Goal: Task Accomplishment & Management: Use online tool/utility

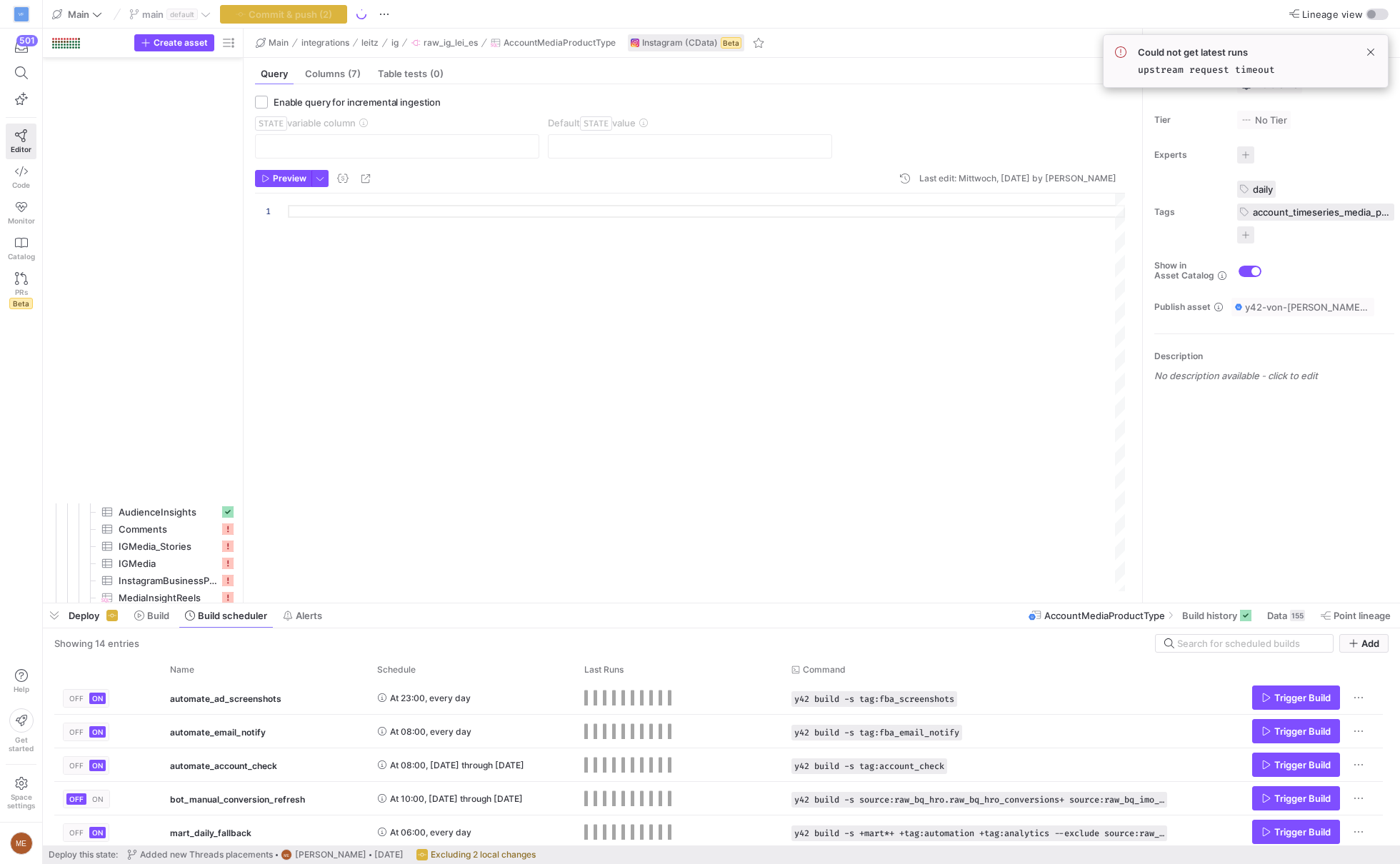
scroll to position [244, 0]
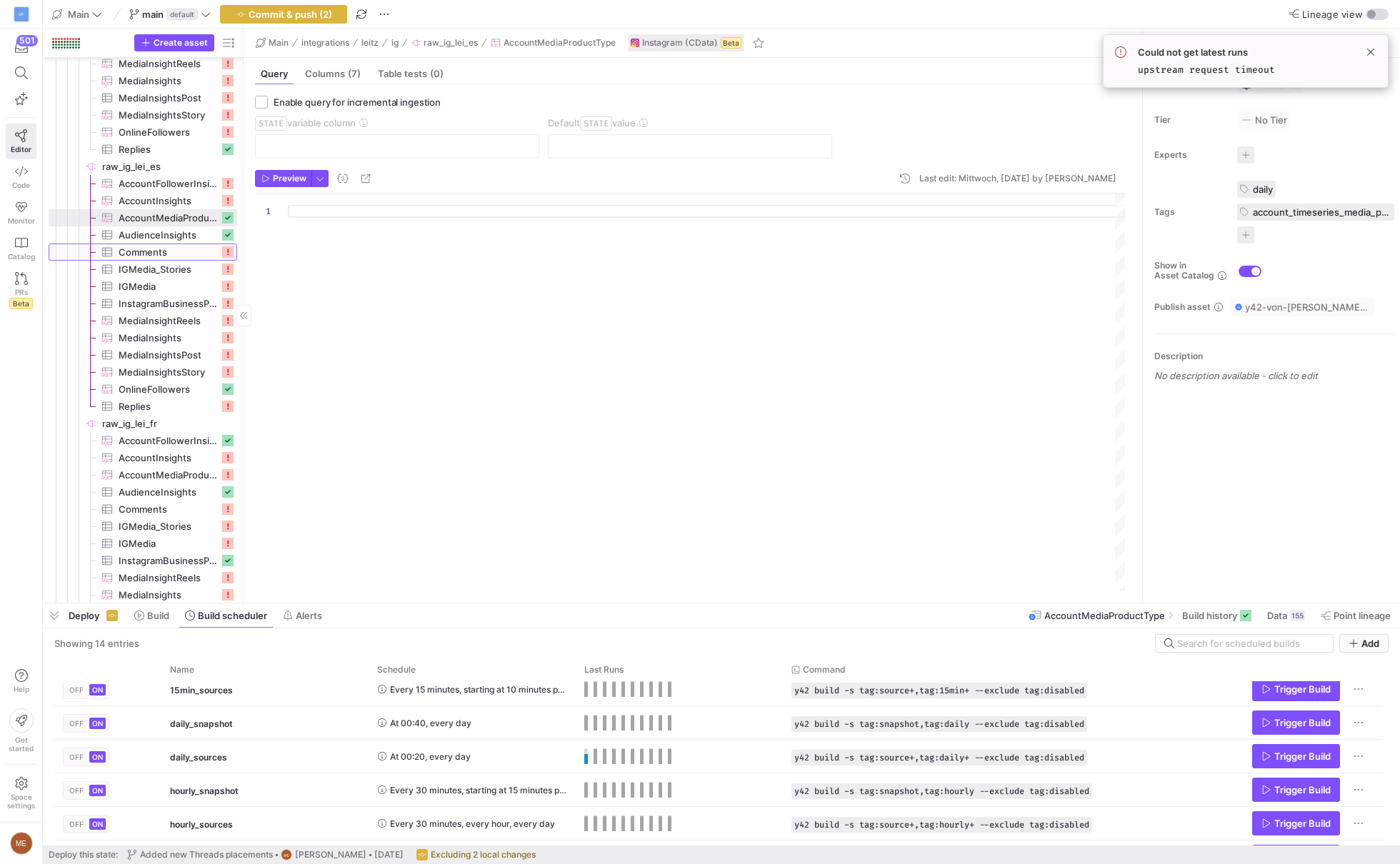
click at [169, 252] on span "Comments​​​​​​​​​" at bounding box center [169, 253] width 100 height 16
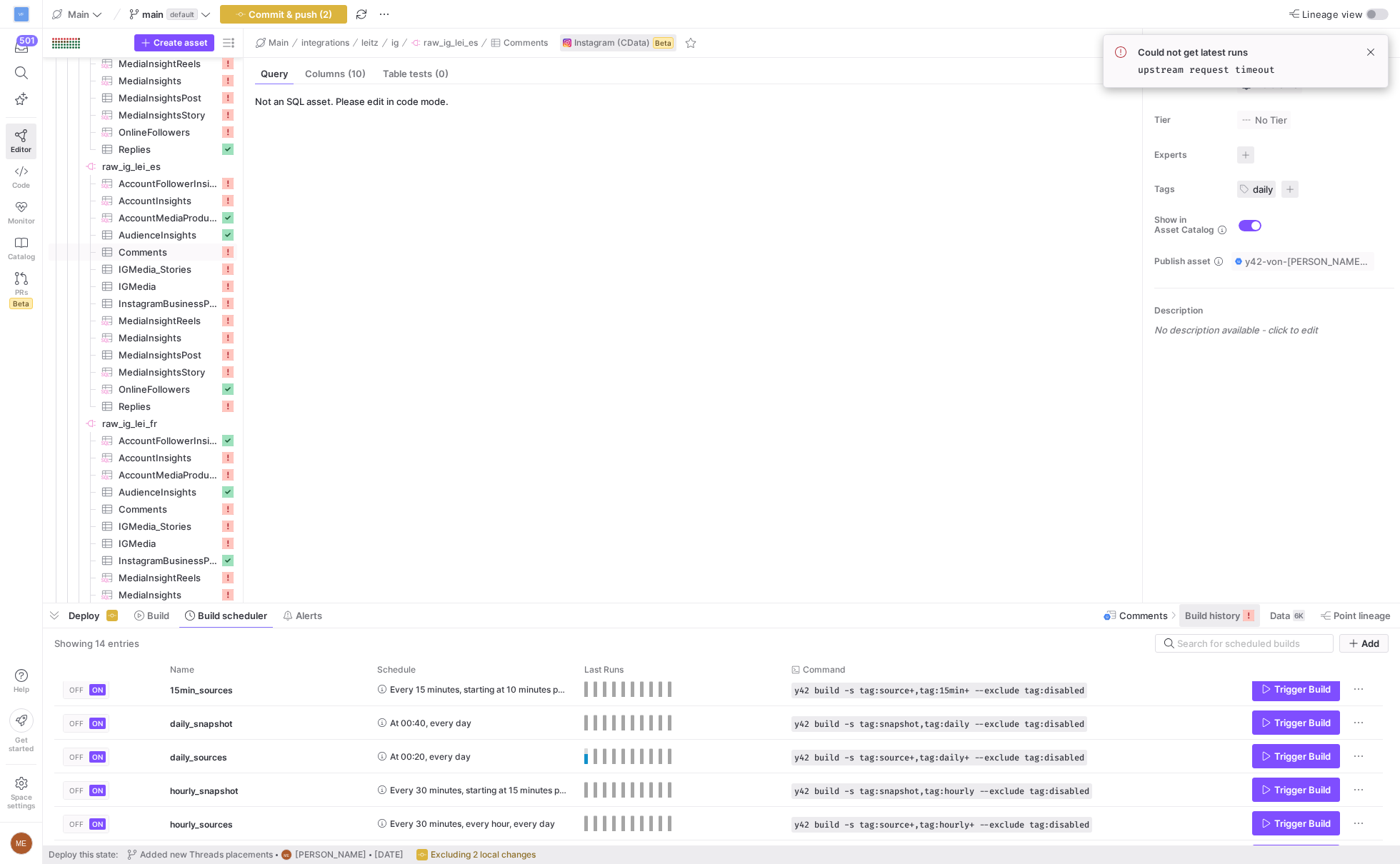
click at [1190, 608] on span at bounding box center [1220, 616] width 81 height 23
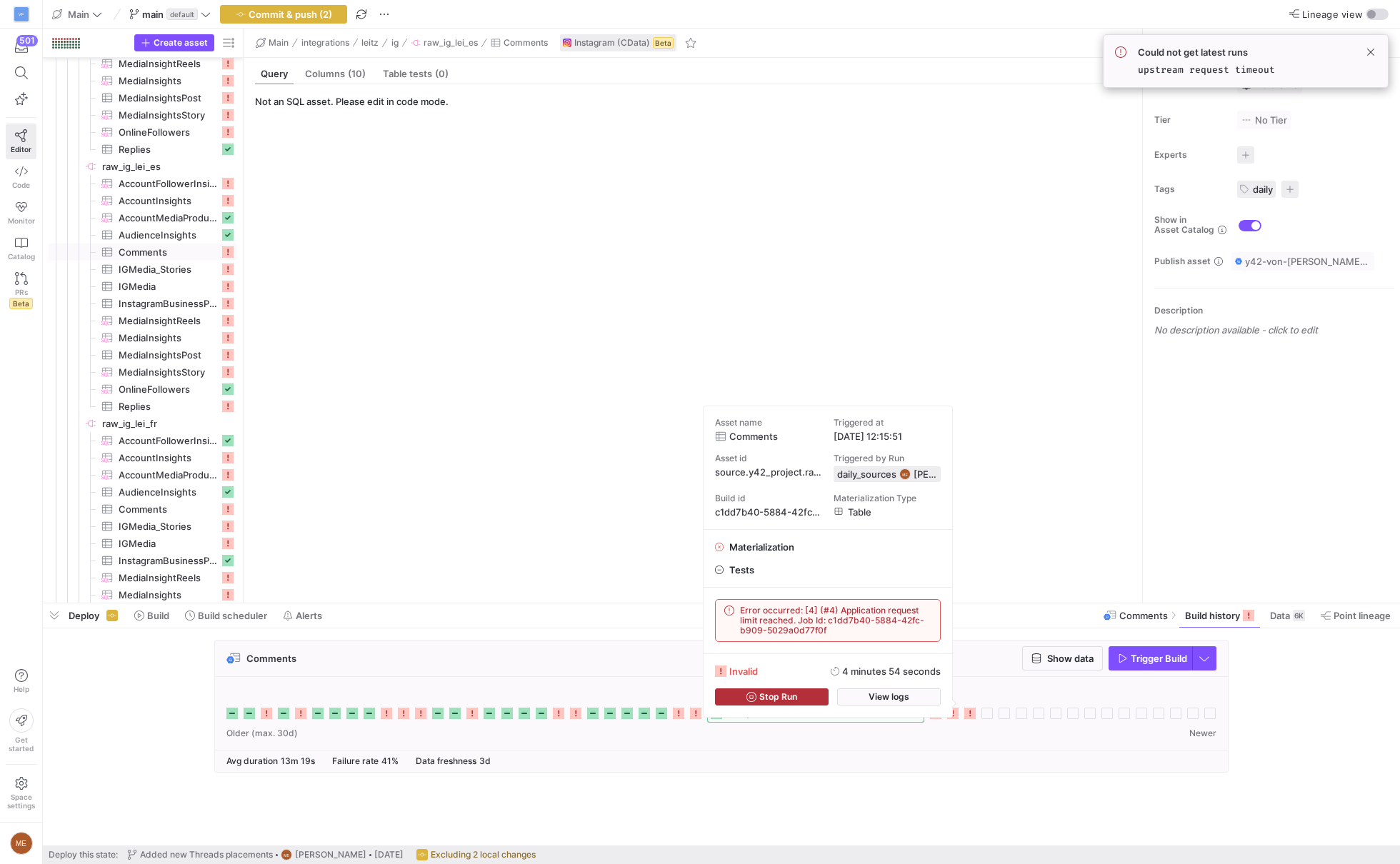
click at [892, 629] on span "Error occurred: [4] (#4) Application request limit reached. Job Id: c1dd7b40-58…" at bounding box center [836, 620] width 192 height 30
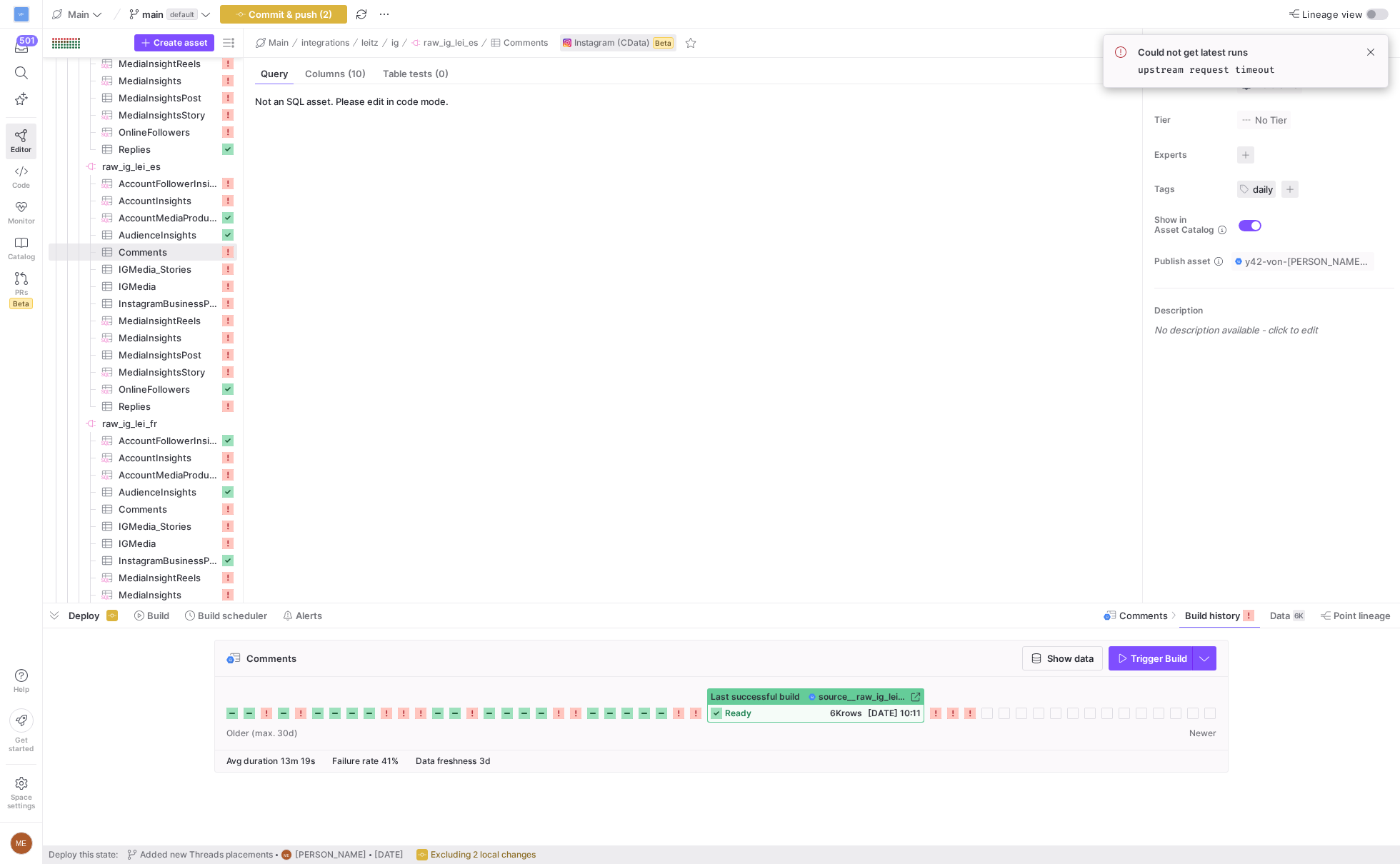
click at [969, 713] on icon at bounding box center [970, 713] width 12 height 12
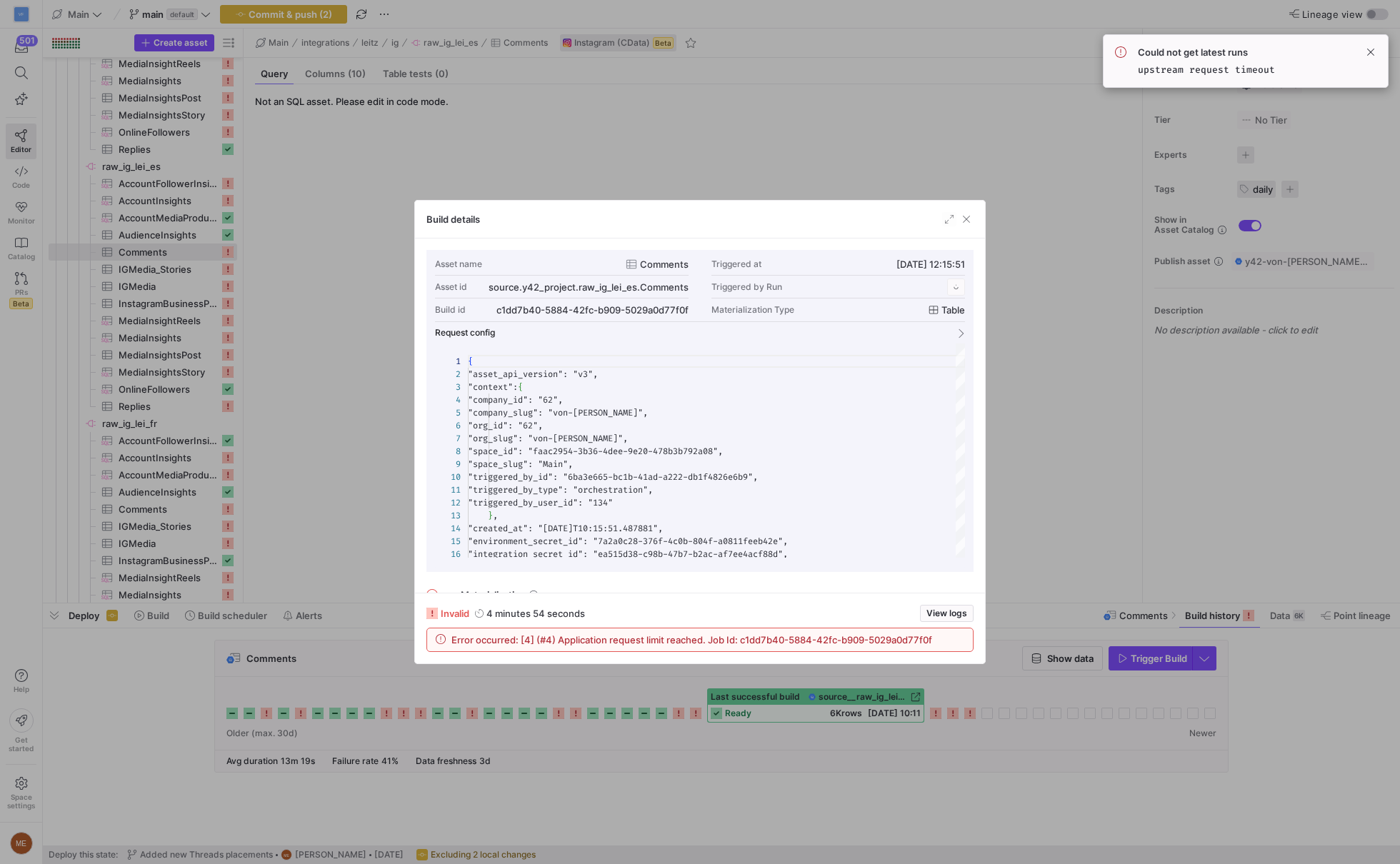
scroll to position [128, 0]
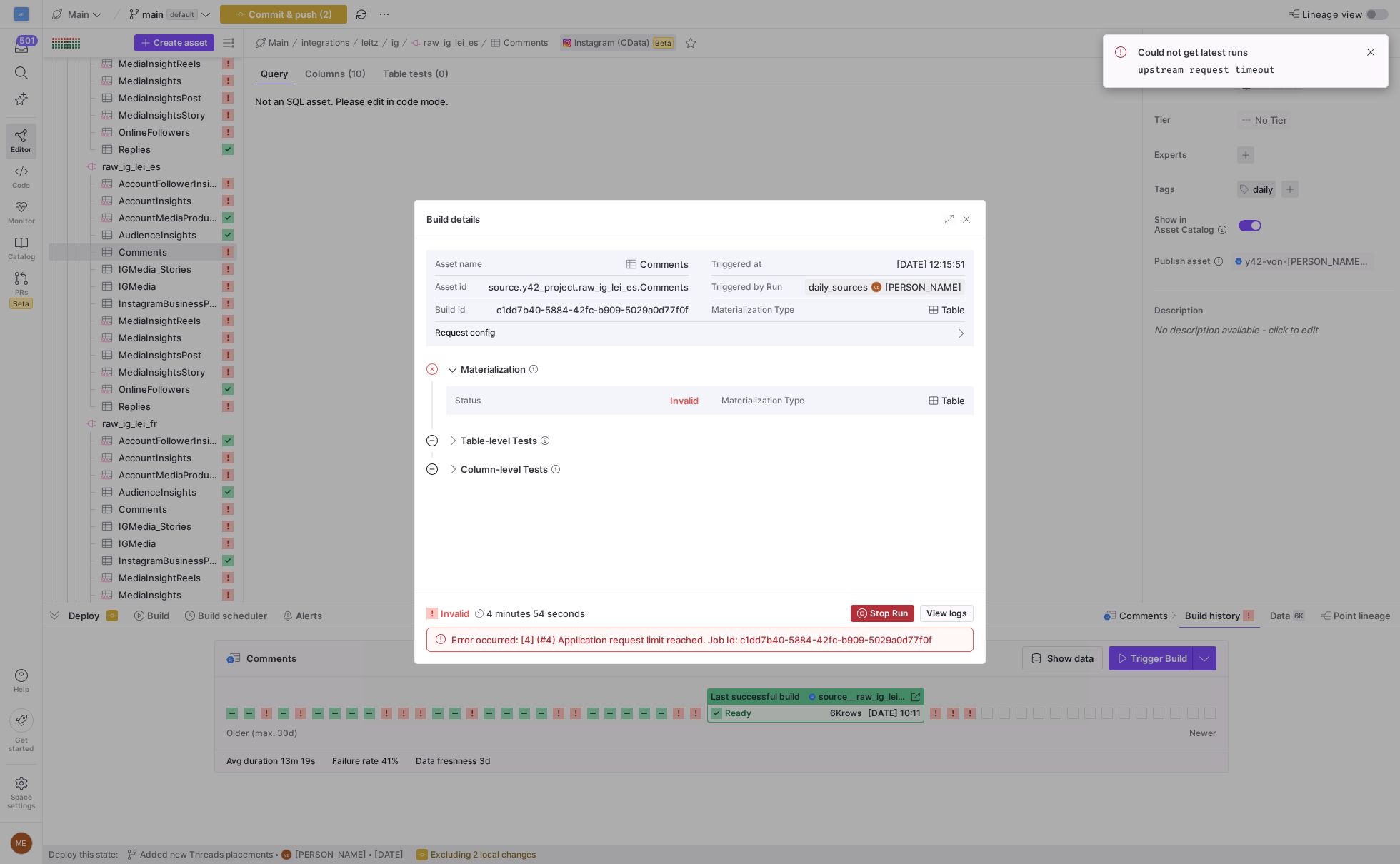
click at [948, 735] on div at bounding box center [700, 432] width 1400 height 864
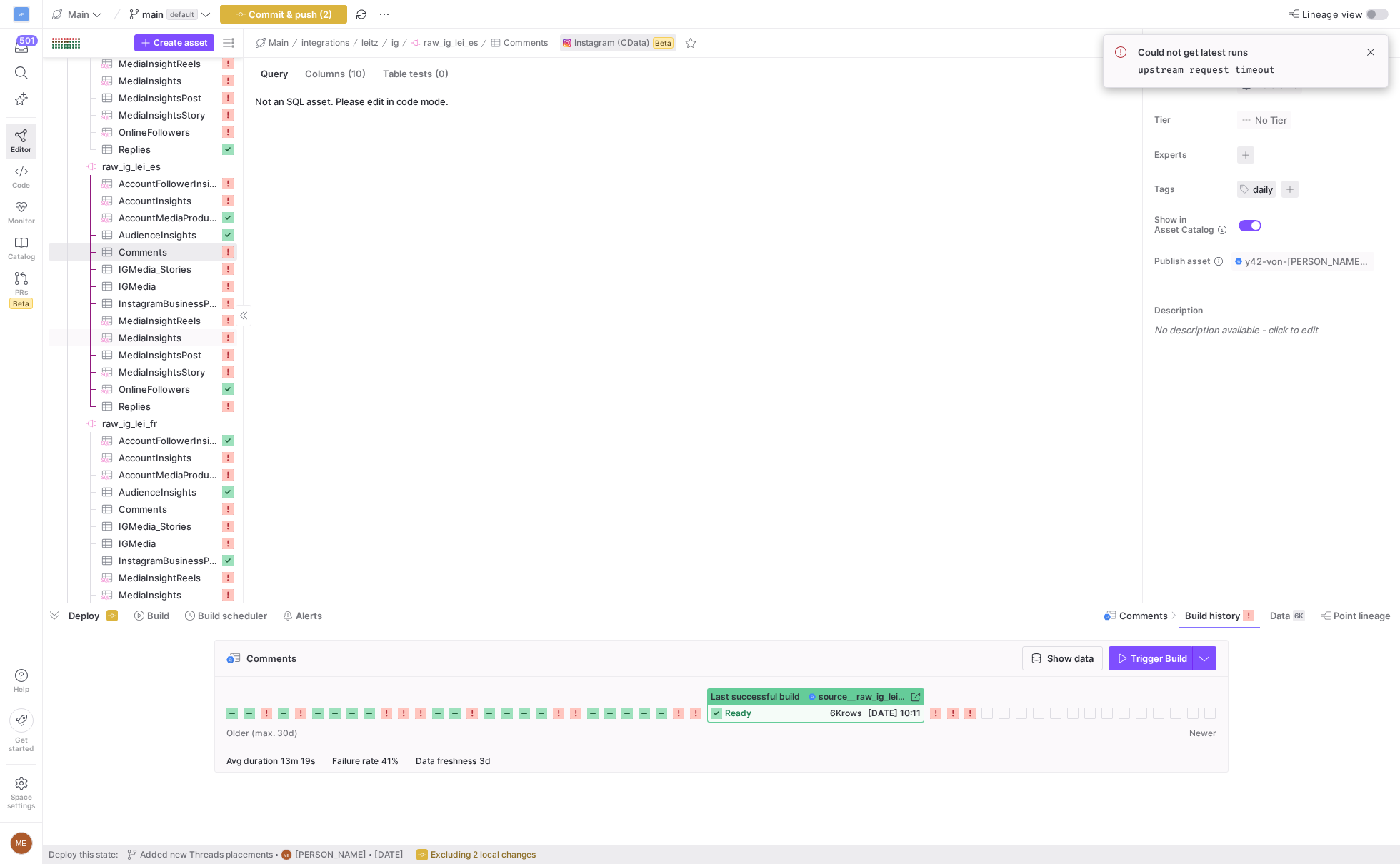
click at [180, 333] on span "MediaInsights​​​​​​​​​" at bounding box center [169, 338] width 100 height 16
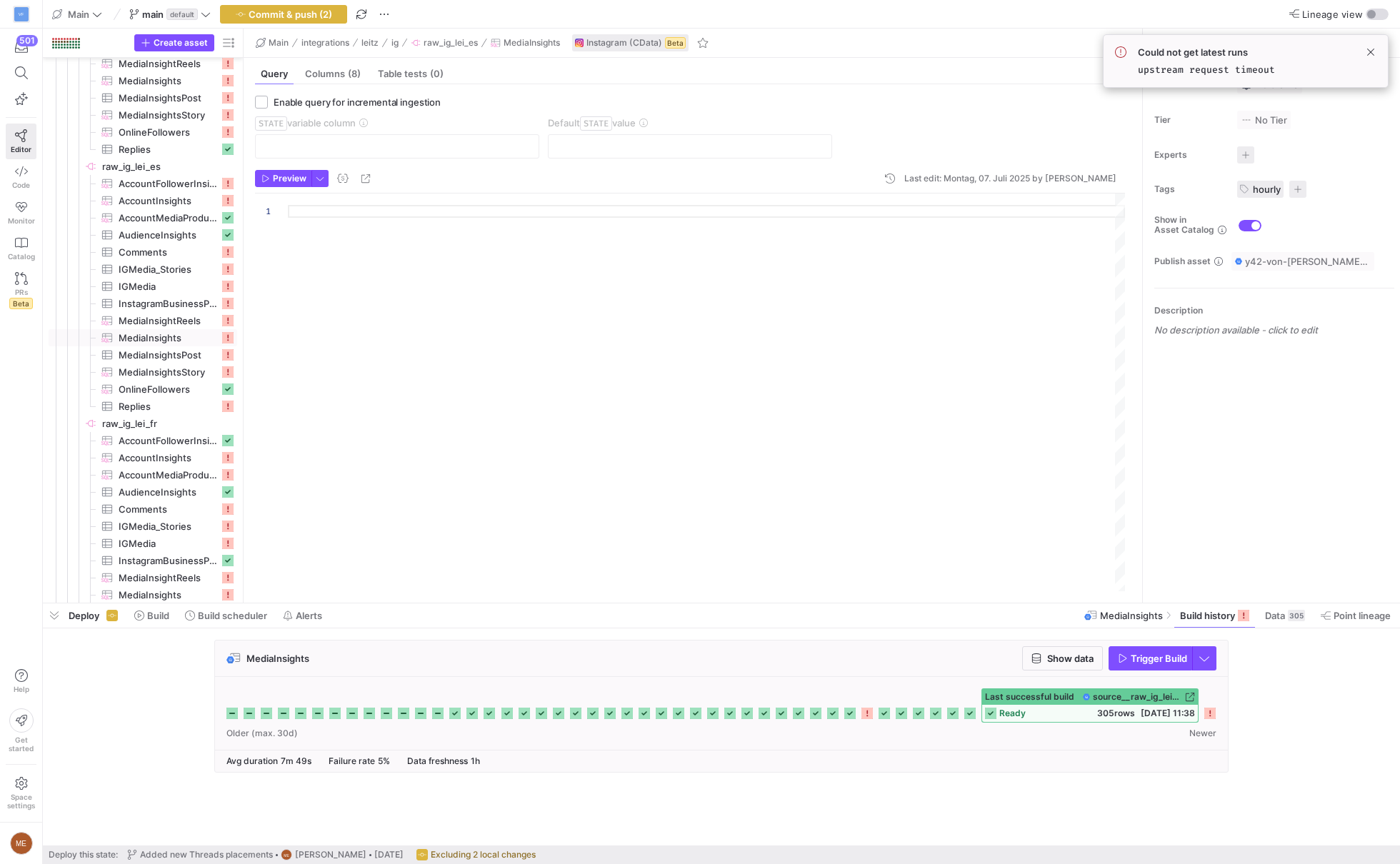
click at [1331, 682] on div "MediaInsights Show data Trigger Build" at bounding box center [719, 711] width 1352 height 142
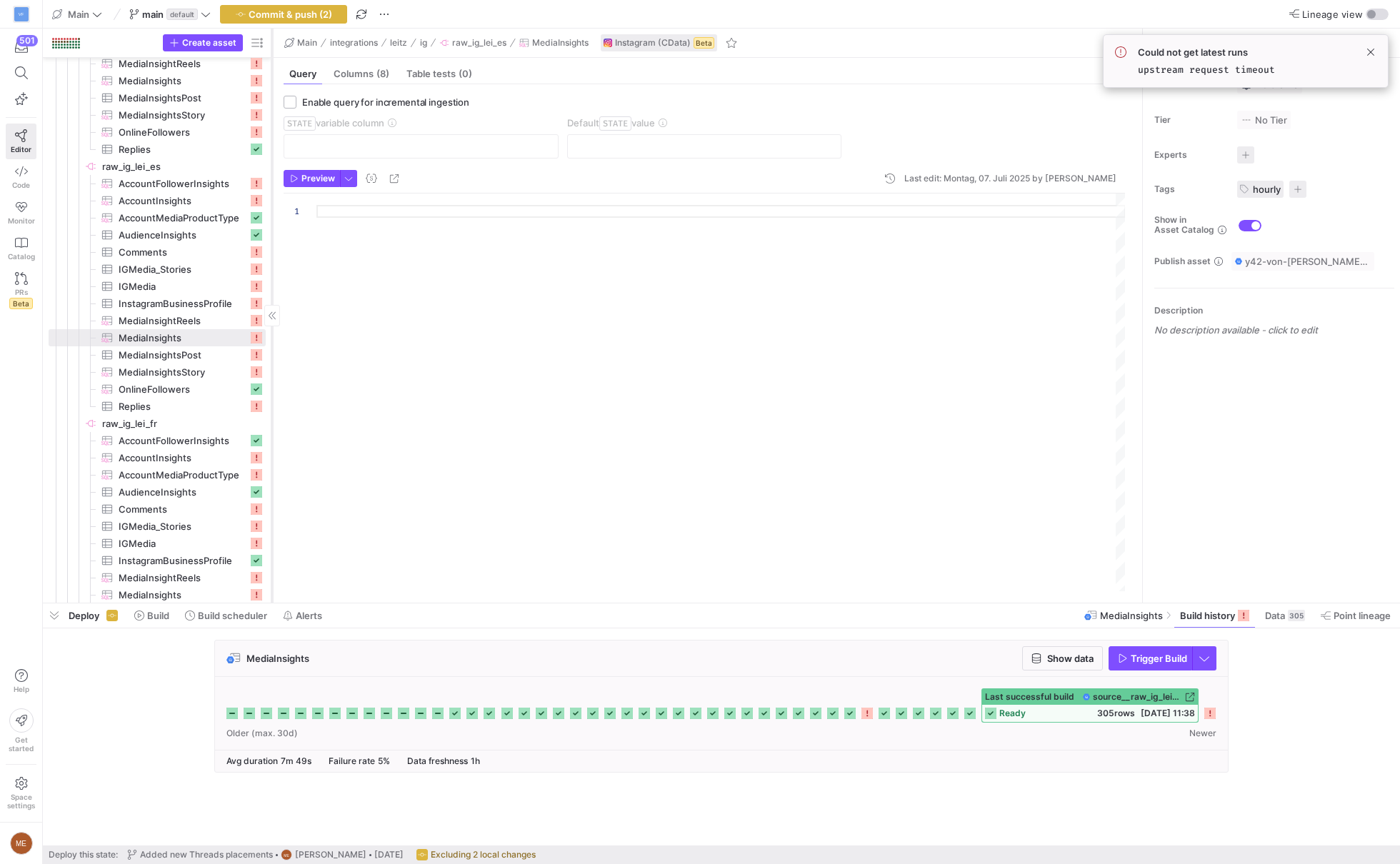
drag, startPoint x: 242, startPoint y: 330, endPoint x: 272, endPoint y: 343, distance: 32.7
click at [272, 343] on div at bounding box center [272, 315] width 1 height 575
click at [204, 360] on span "MediaInsightsPost​​​​​​​​​" at bounding box center [183, 355] width 130 height 16
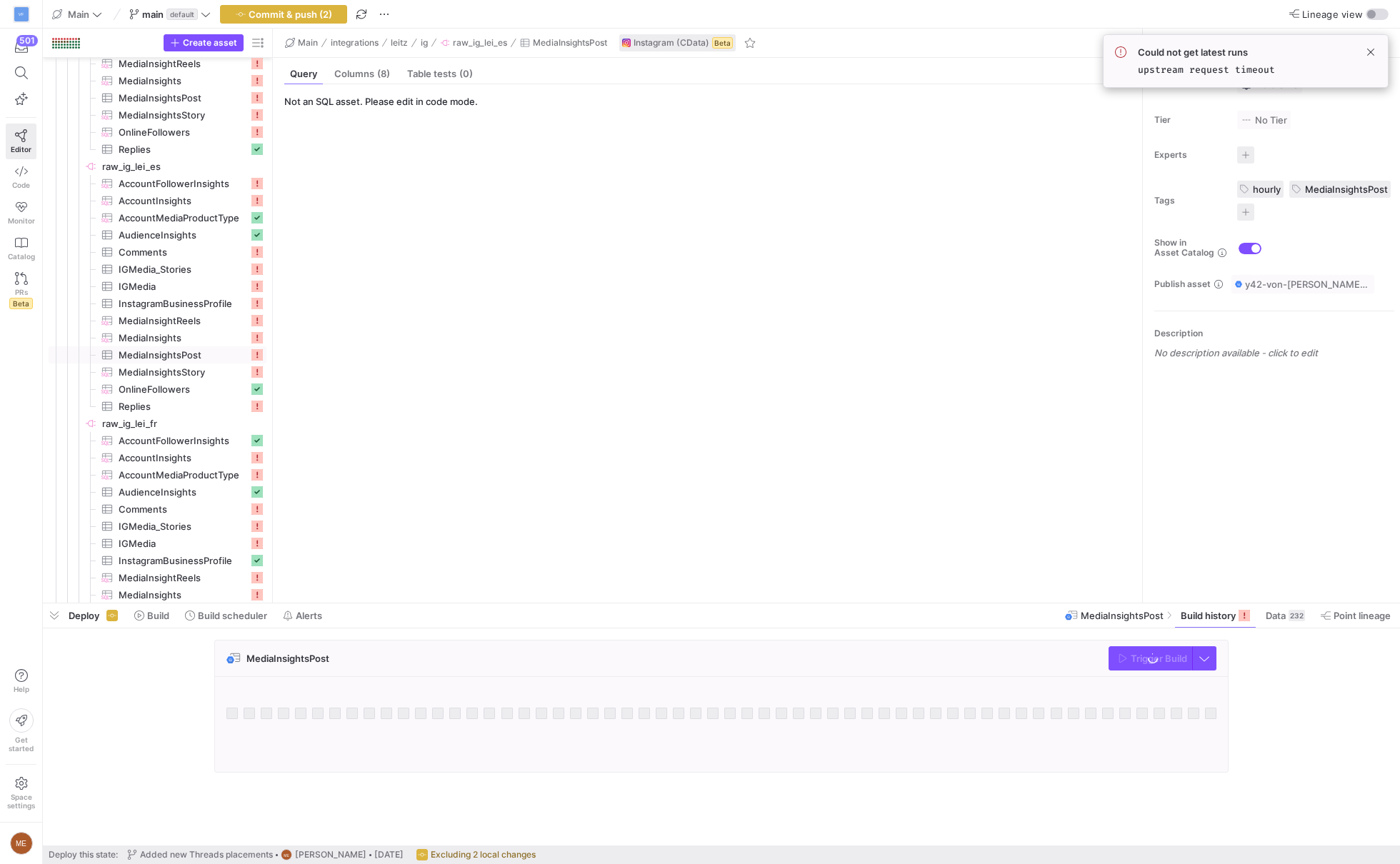
click at [1224, 699] on div at bounding box center [722, 705] width 1013 height 57
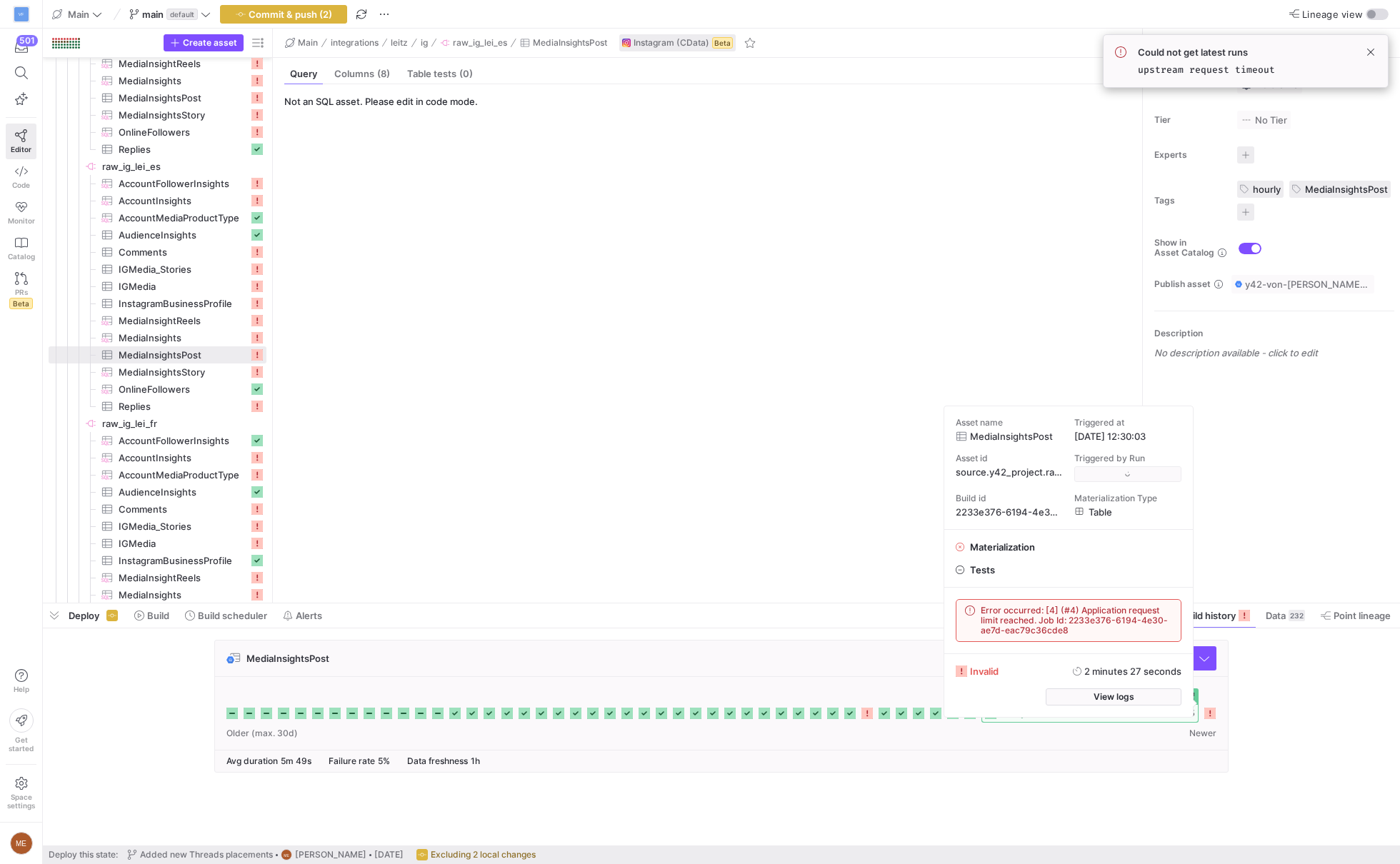
click at [1213, 716] on icon at bounding box center [1210, 713] width 12 height 12
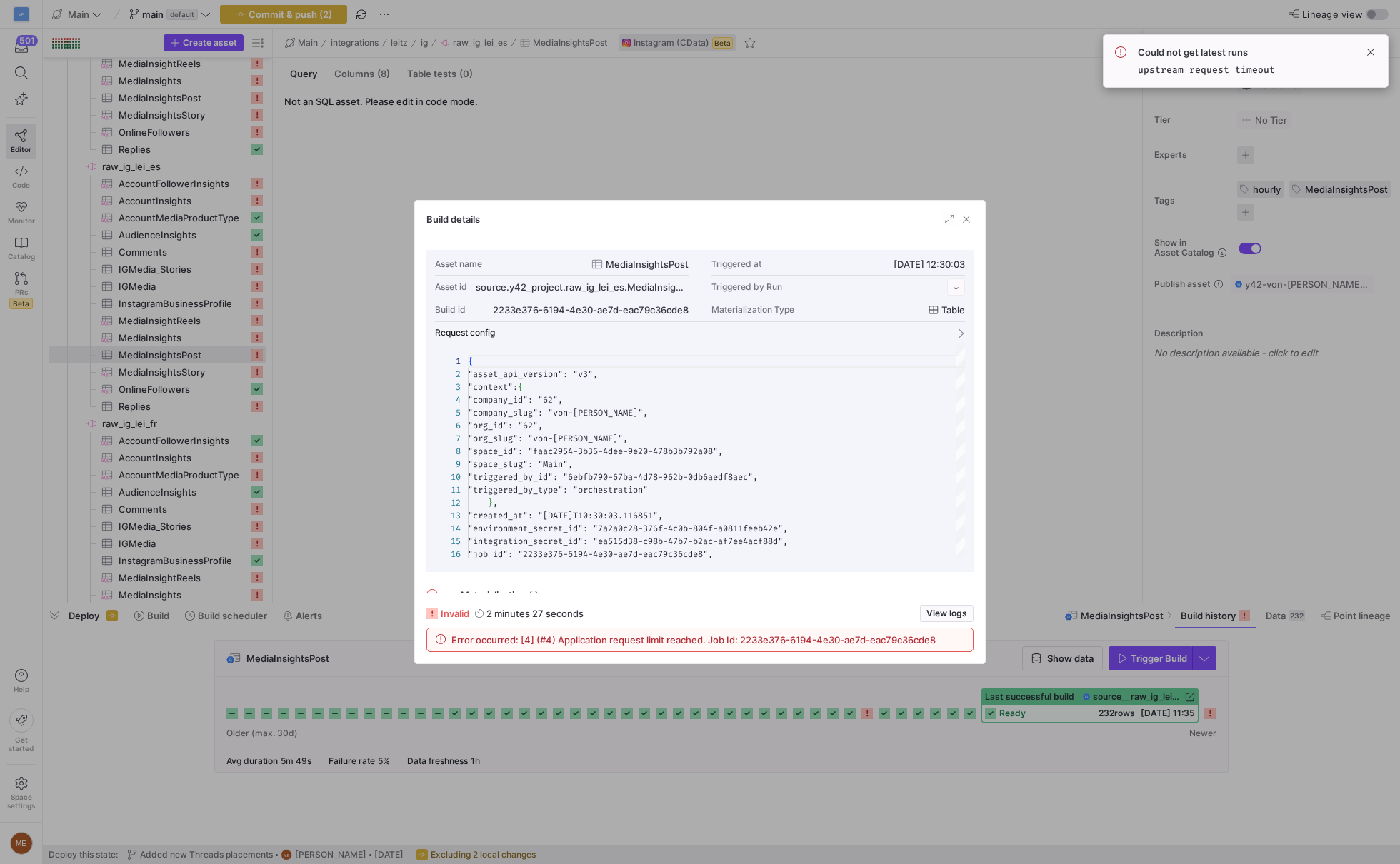
scroll to position [128, 0]
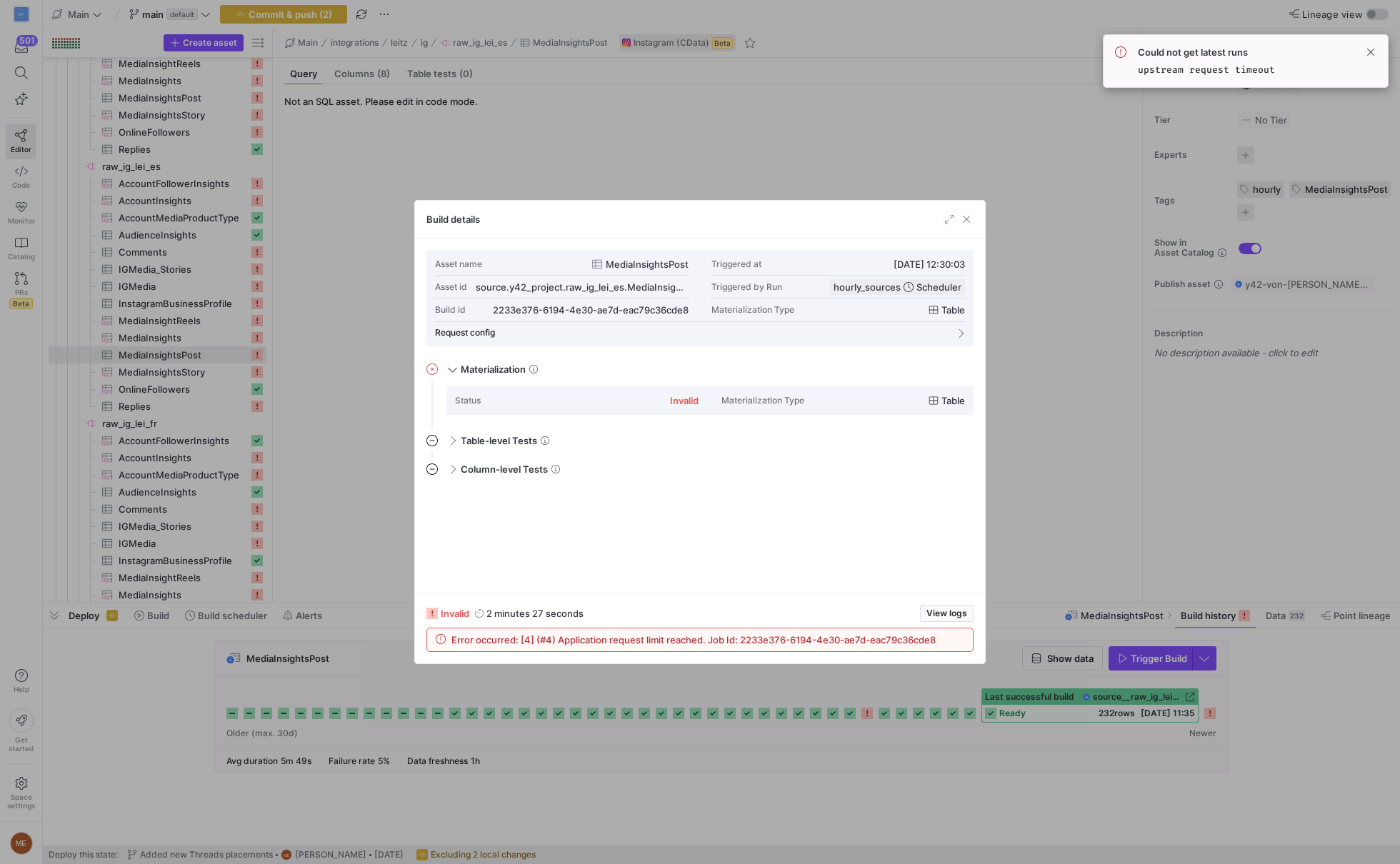
click at [1250, 731] on div at bounding box center [700, 432] width 1400 height 864
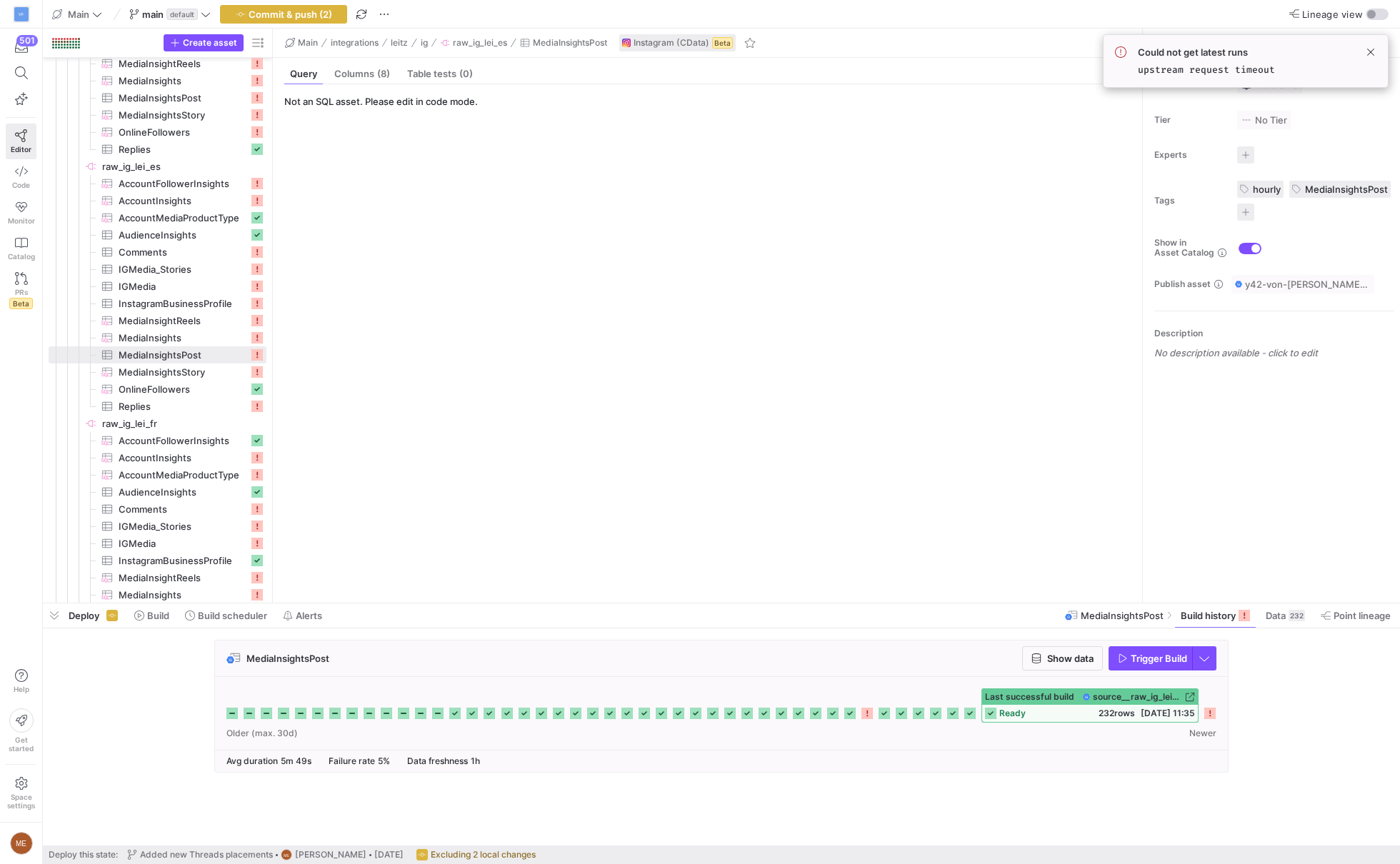
click at [136, 699] on div "MediaInsightsPost Show data Trigger Build" at bounding box center [719, 711] width 1352 height 142
click at [164, 621] on span "Build" at bounding box center [158, 616] width 22 height 12
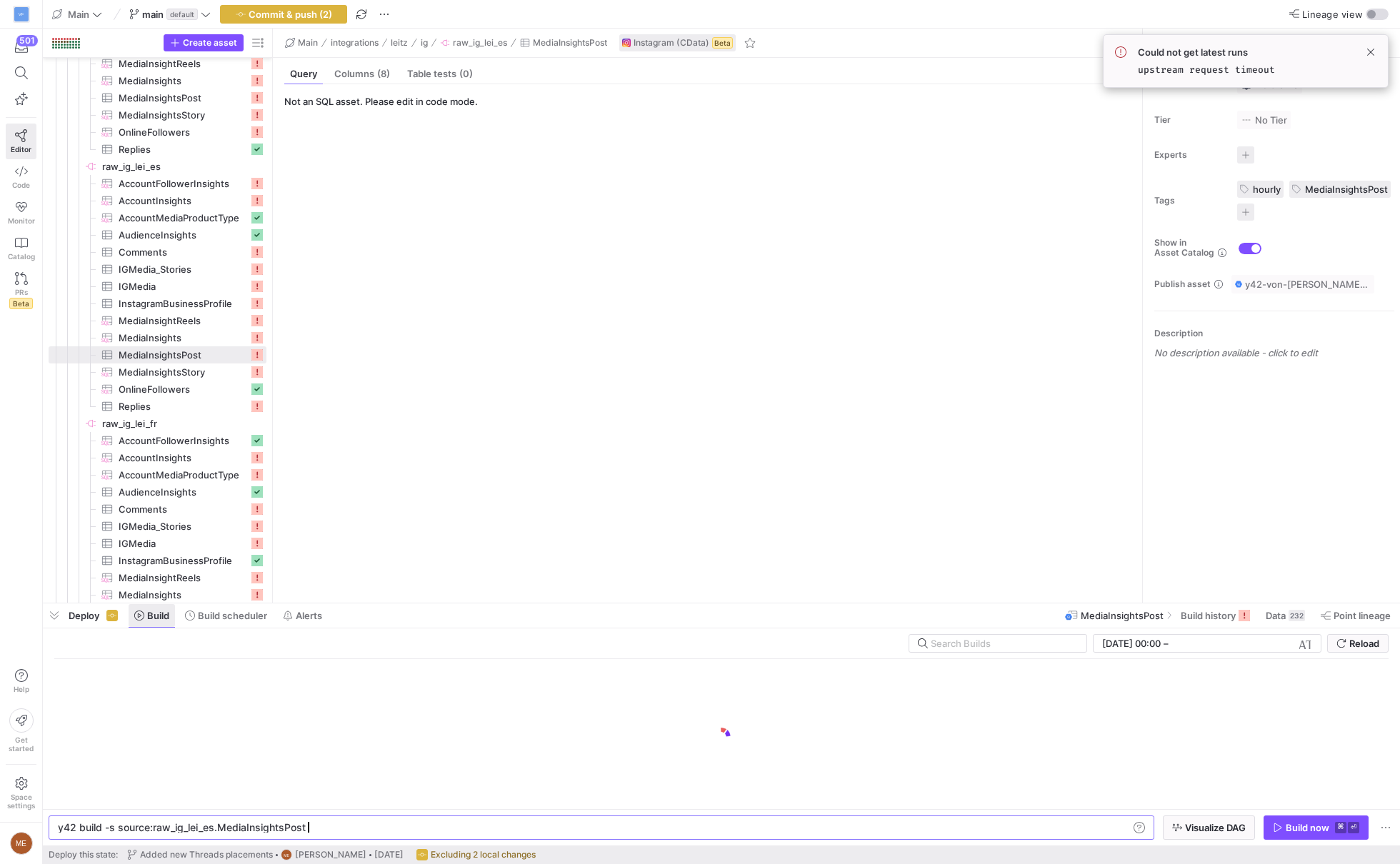
scroll to position [0, 245]
click at [1216, 612] on span "Build history" at bounding box center [1207, 616] width 55 height 12
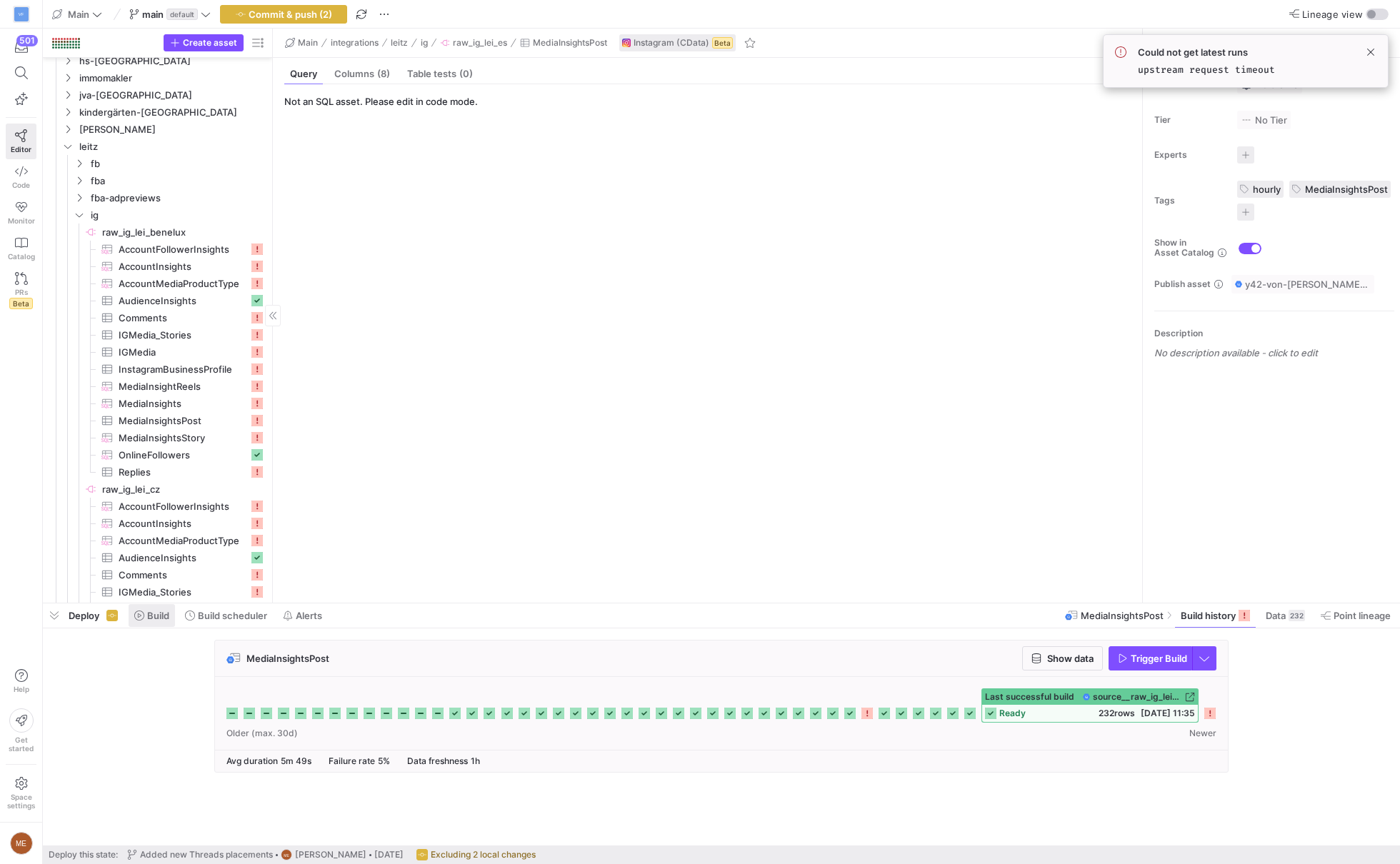
click at [160, 610] on span "Build" at bounding box center [158, 616] width 22 height 12
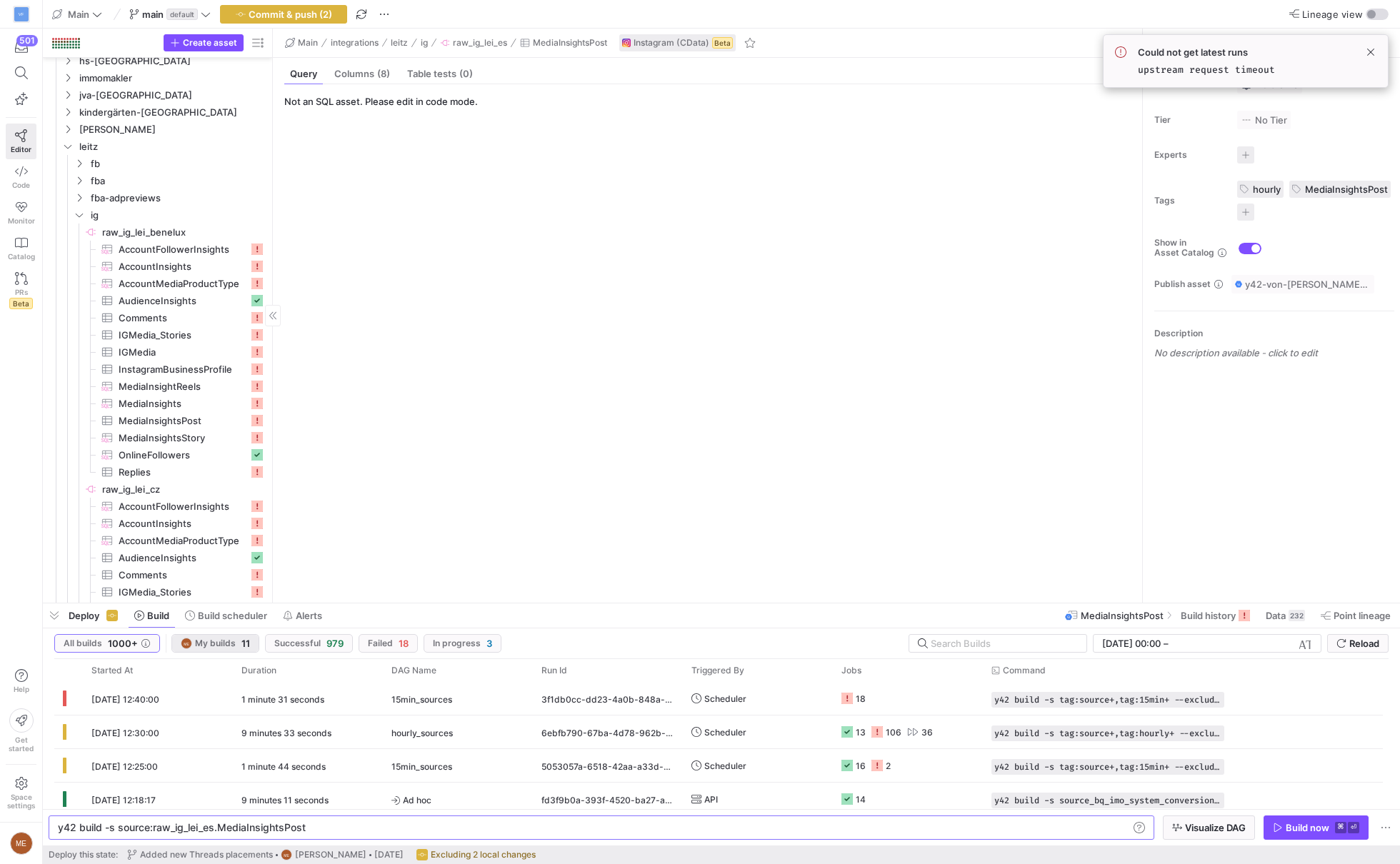
click at [220, 645] on span "My builds" at bounding box center [215, 643] width 40 height 10
click at [883, 768] on rect at bounding box center [883, 767] width 12 height 12
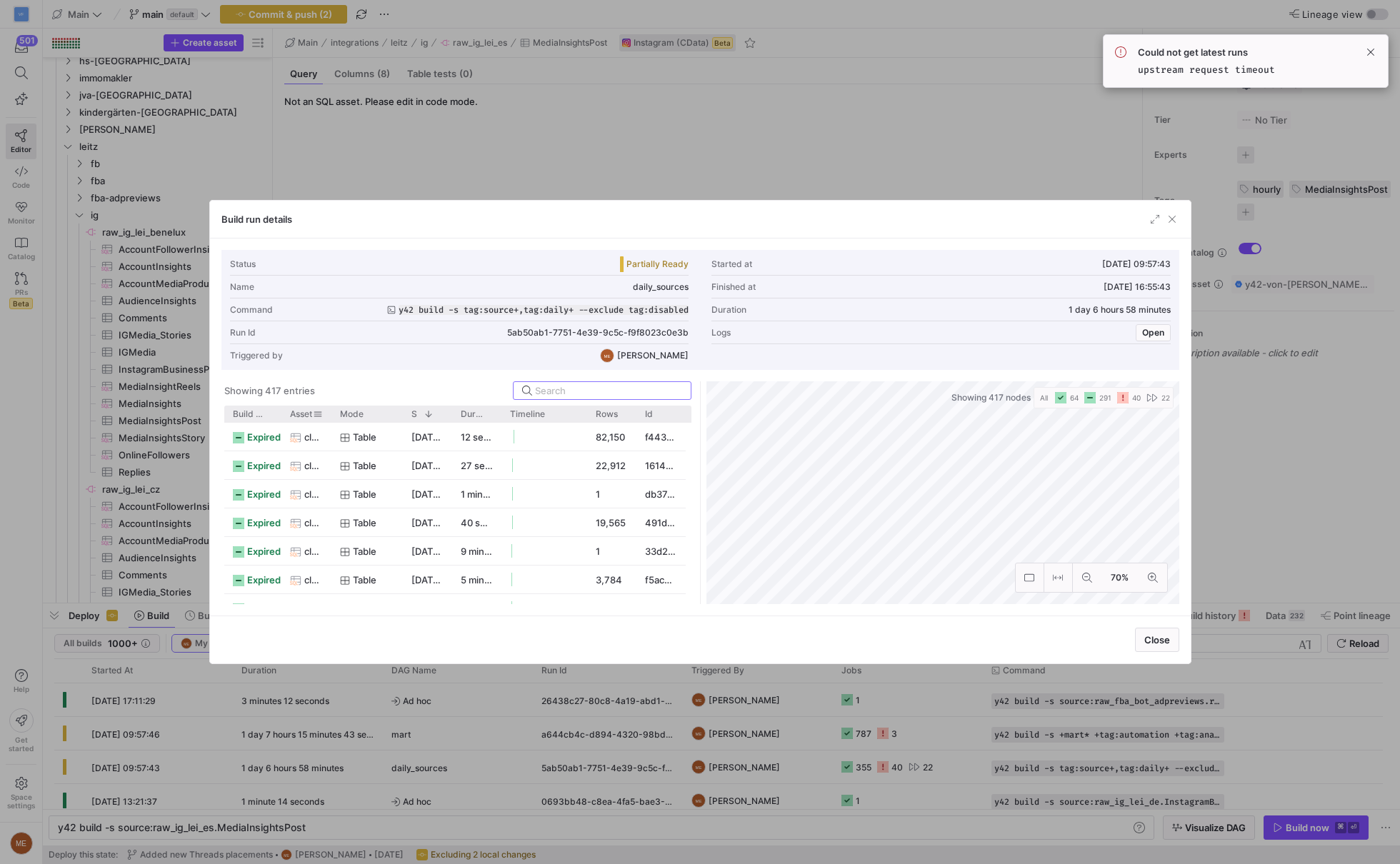
click at [303, 414] on span "Asset" at bounding box center [301, 414] width 22 height 10
click at [329, 413] on div at bounding box center [332, 414] width 5 height 16
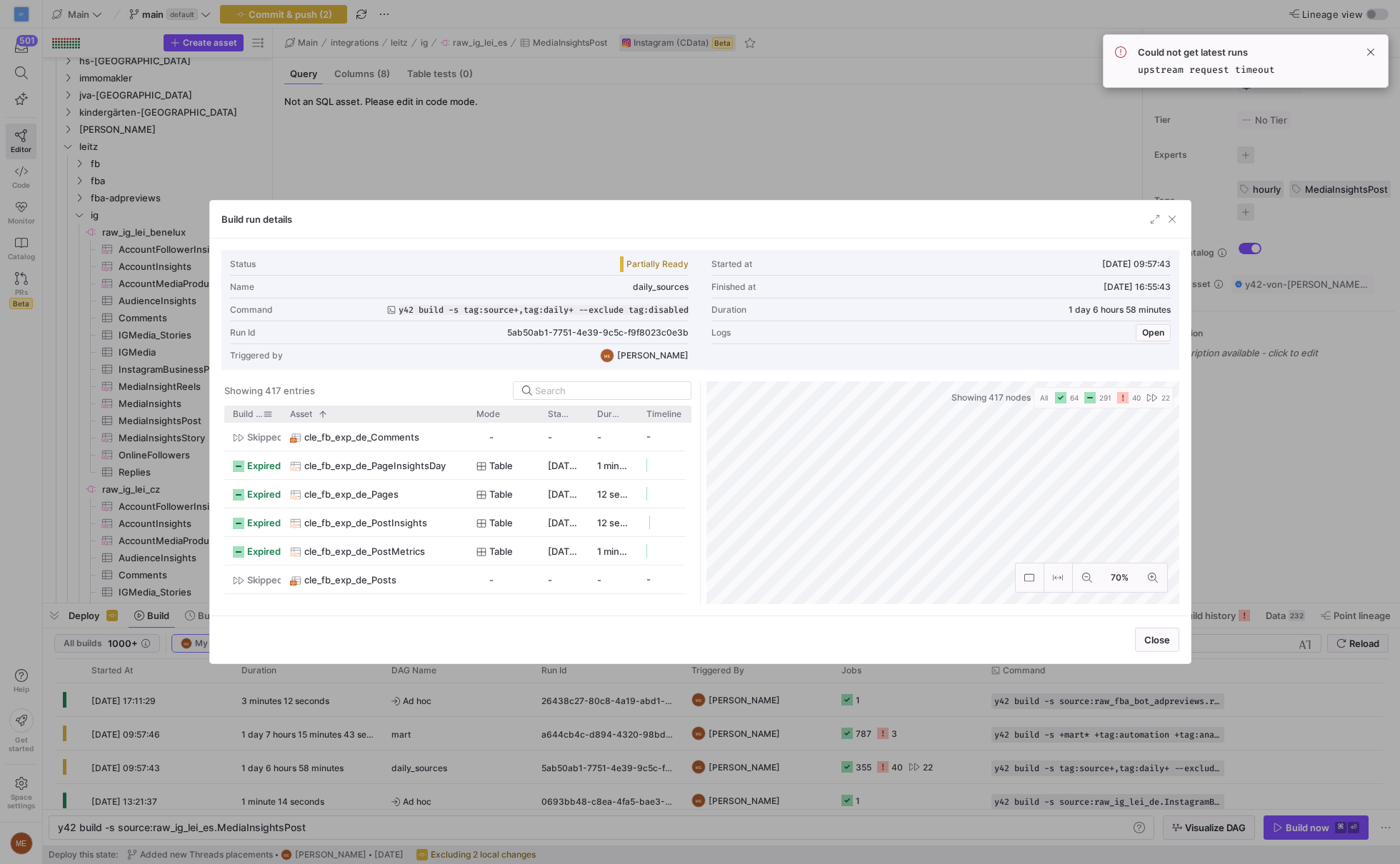
click at [268, 415] on span at bounding box center [267, 414] width 10 height 10
click at [230, 423] on div "skipped" at bounding box center [253, 436] width 57 height 28
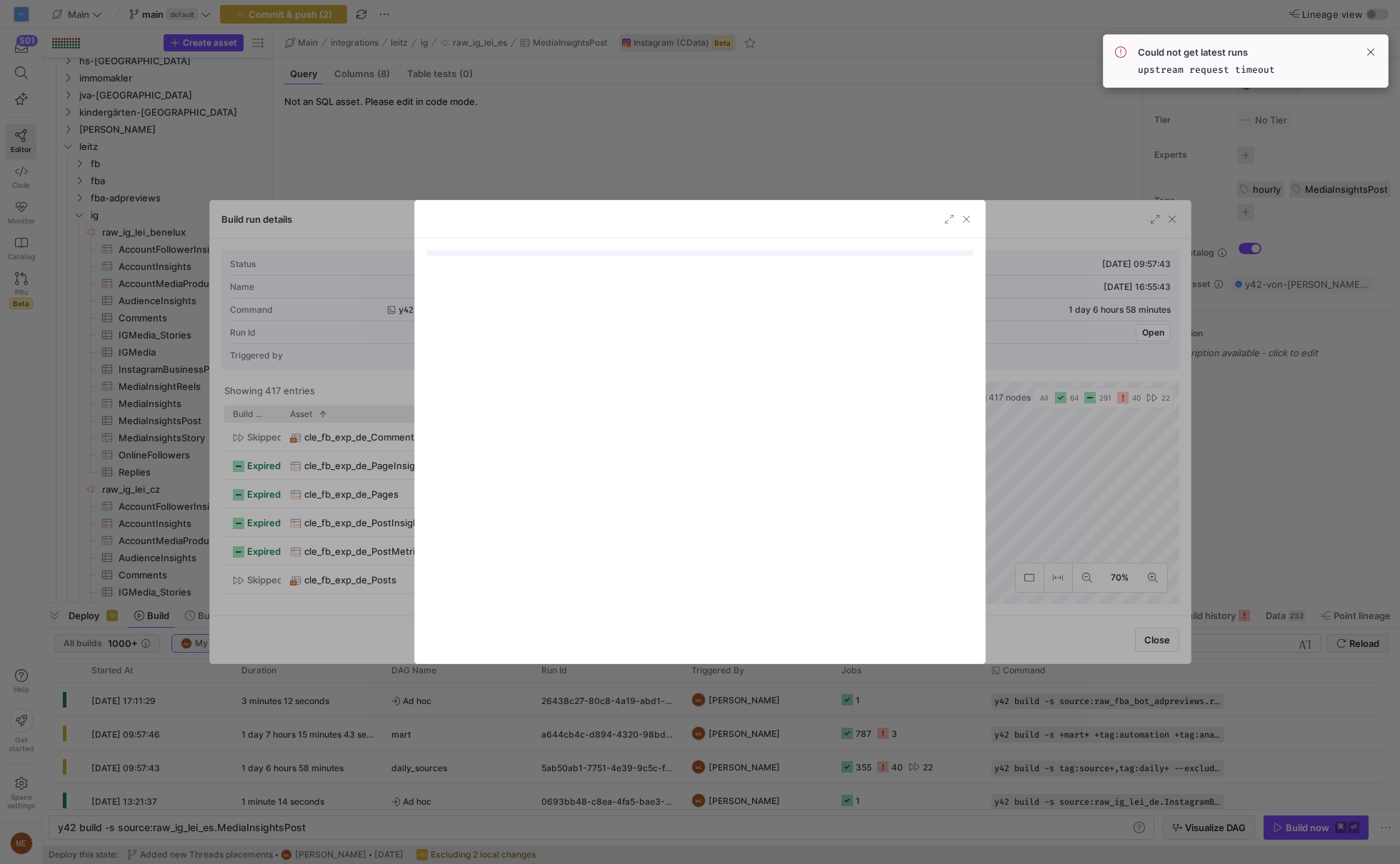
click at [254, 412] on div at bounding box center [700, 432] width 1400 height 864
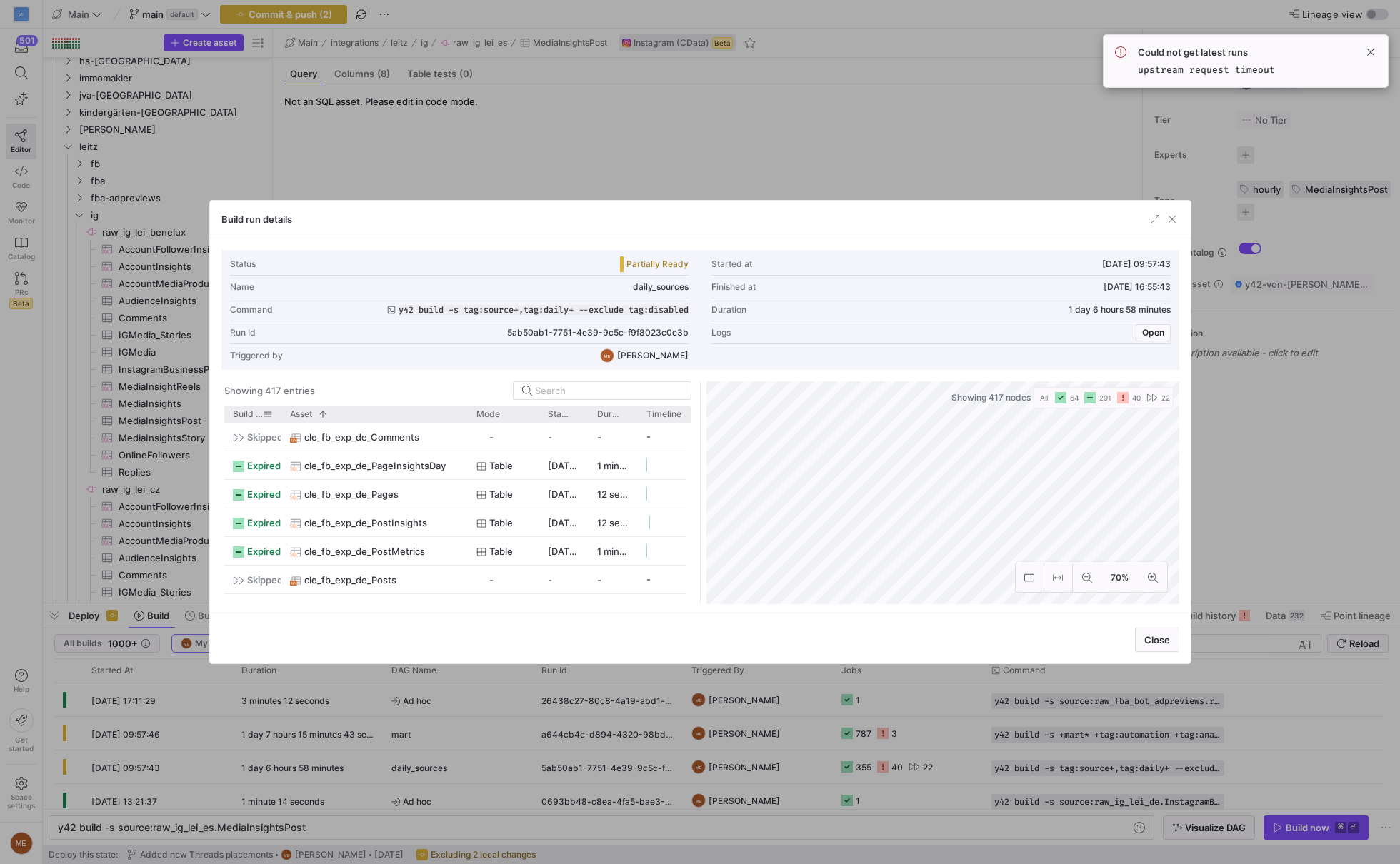
click at [244, 412] on span "Build status" at bounding box center [247, 414] width 30 height 10
click at [282, 412] on div "Asset" at bounding box center [375, 414] width 186 height 16
click at [279, 412] on div at bounding box center [281, 414] width 5 height 16
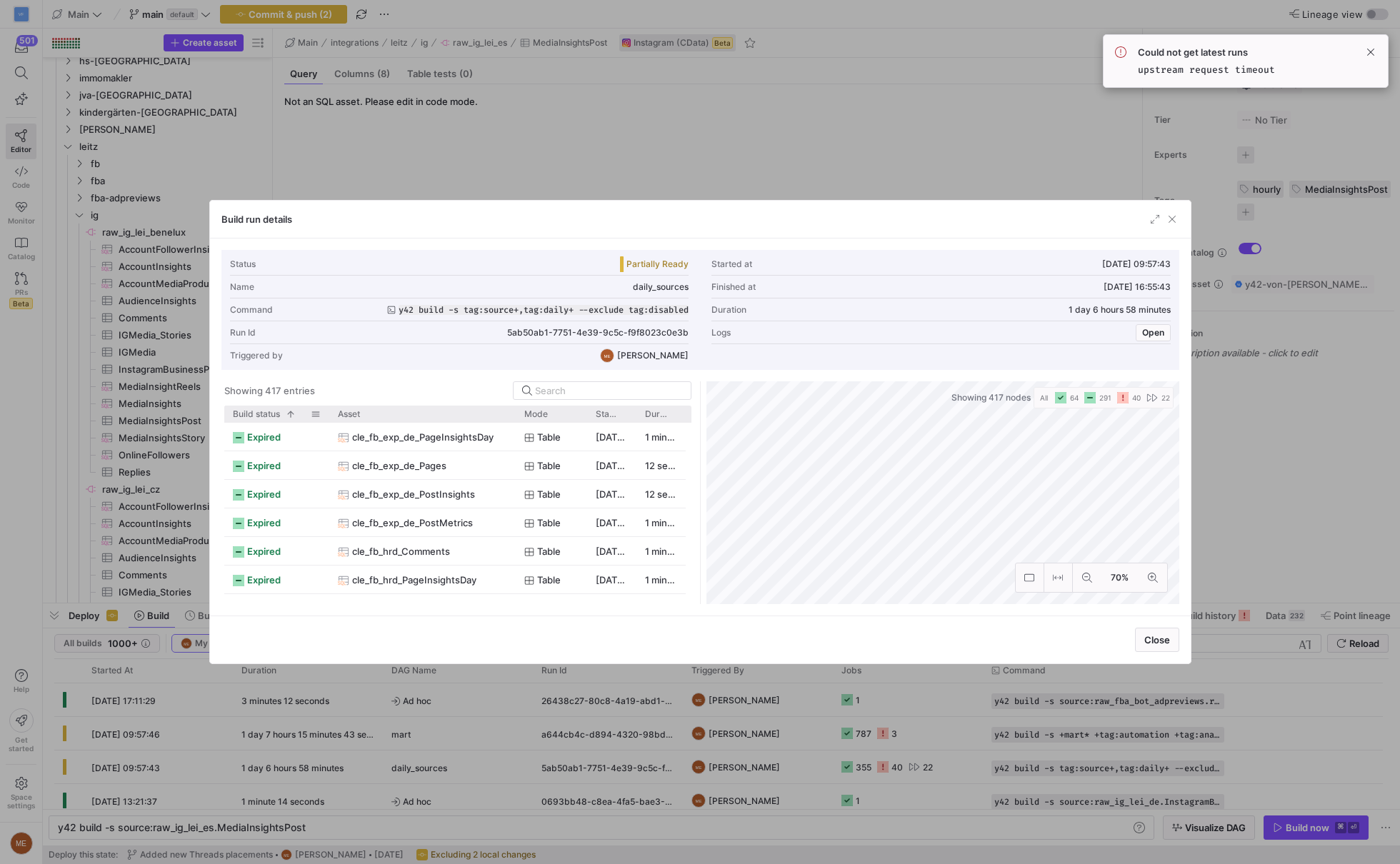
click at [252, 406] on div "Build status 1" at bounding box center [277, 414] width 88 height 16
click at [255, 410] on span "Build status" at bounding box center [256, 414] width 48 height 10
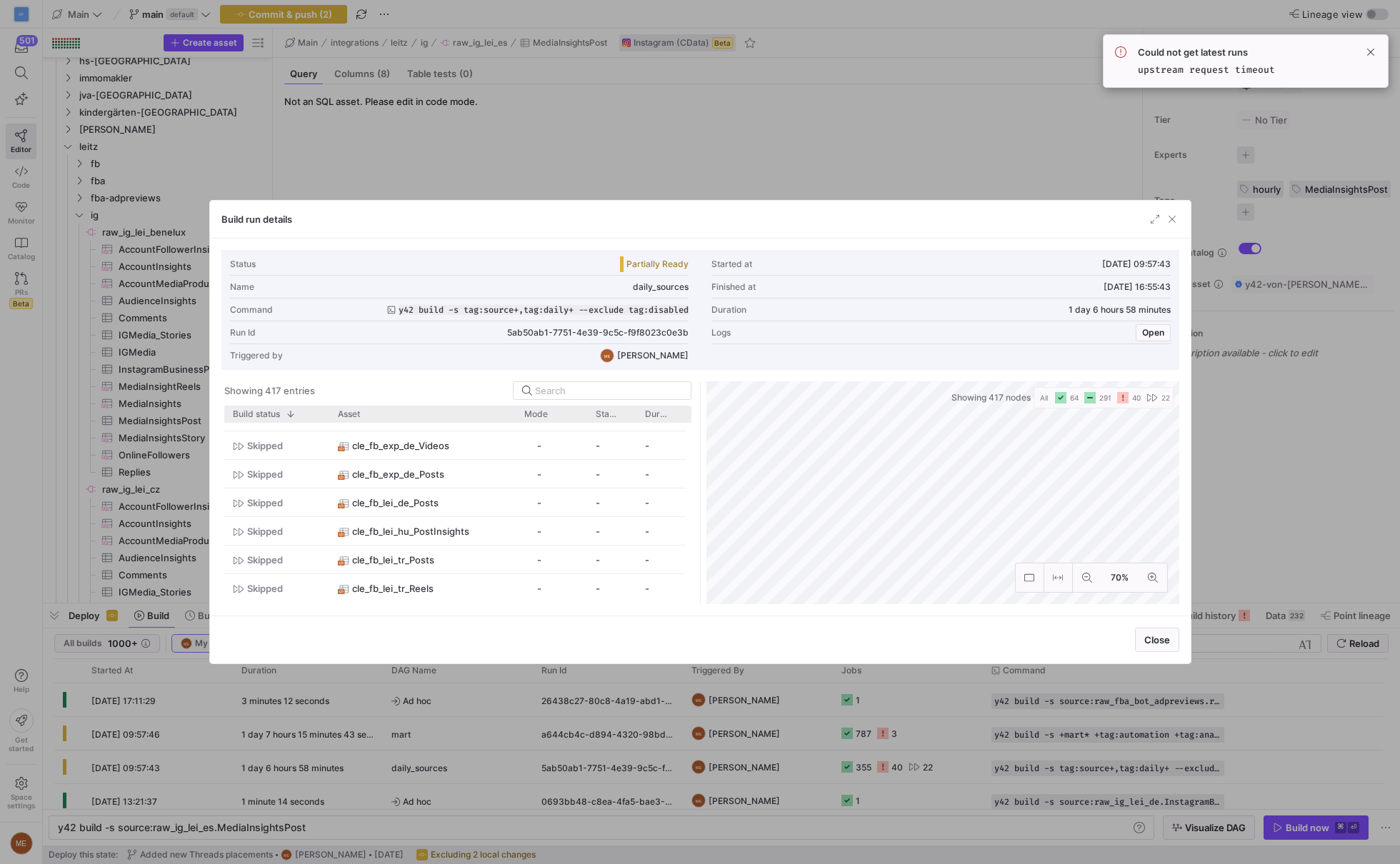
click at [631, 186] on div at bounding box center [700, 432] width 1400 height 864
